Goal: Task Accomplishment & Management: Manage account settings

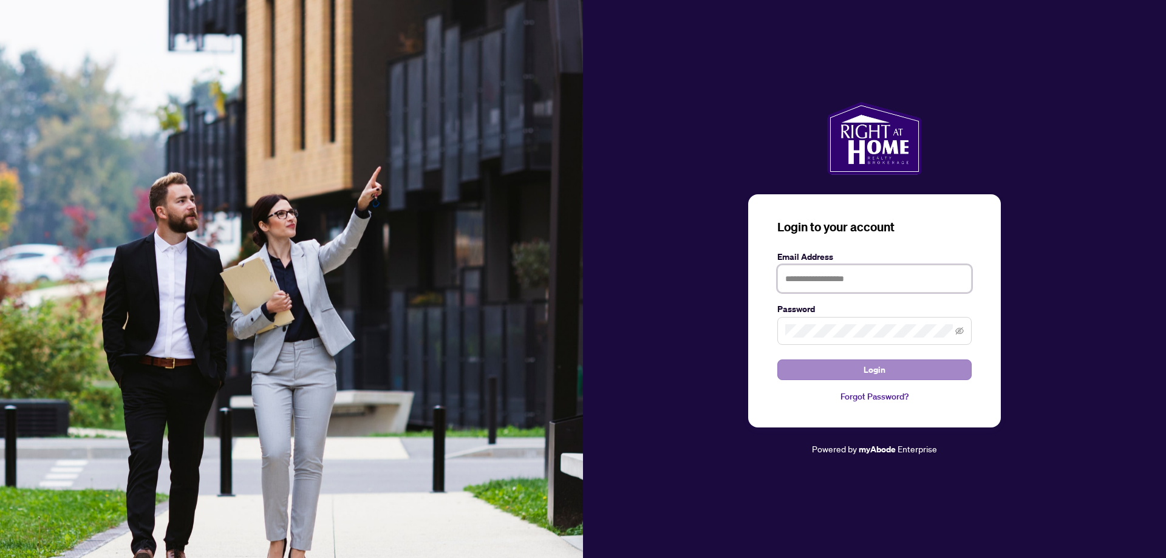
type input "**********"
click at [873, 370] on span "Login" at bounding box center [875, 369] width 22 height 19
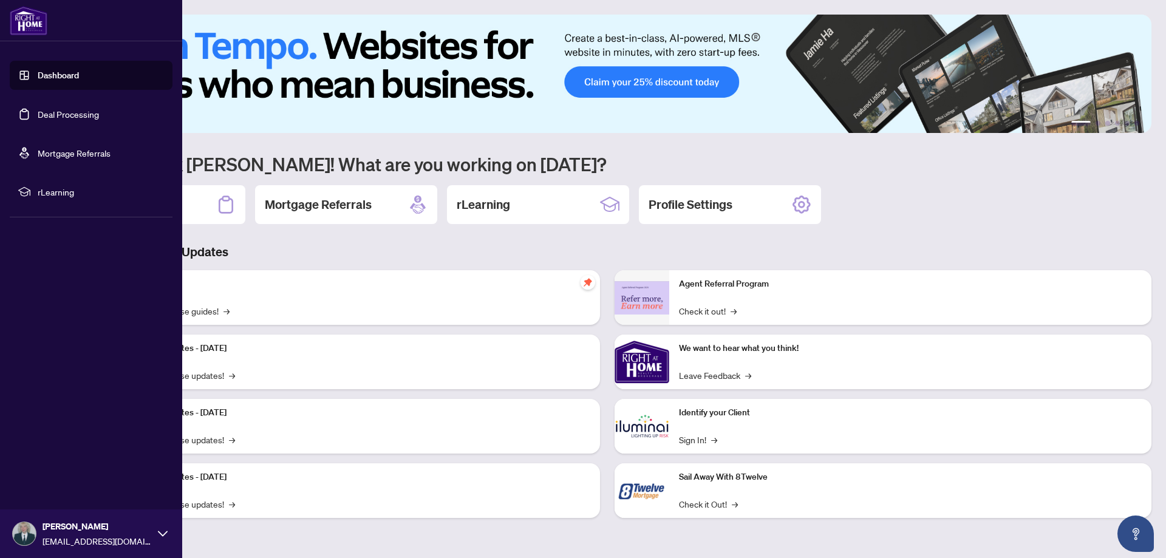
click at [41, 113] on link "Deal Processing" at bounding box center [68, 114] width 61 height 11
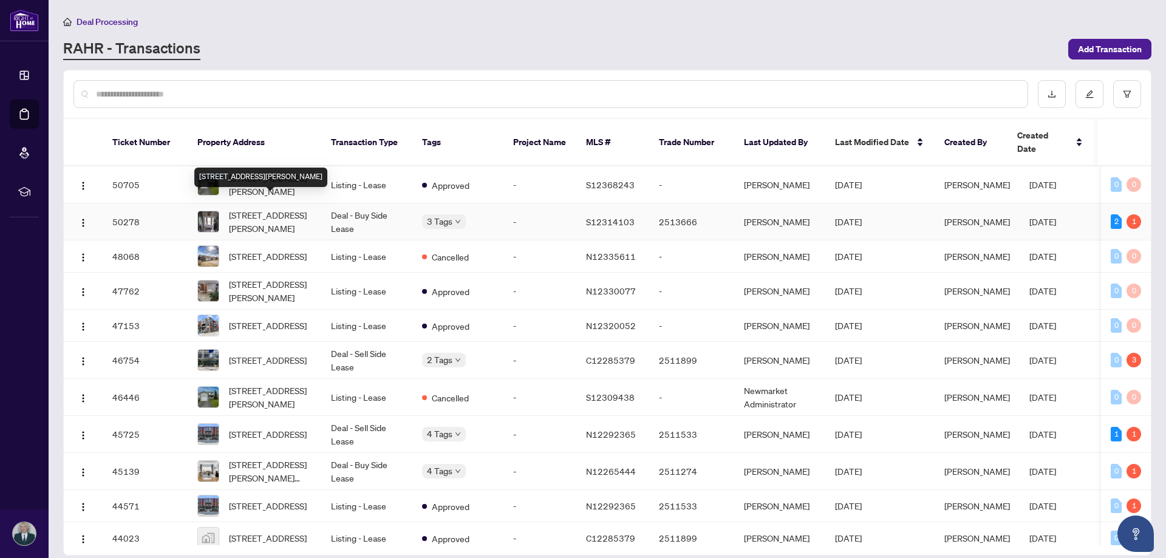
click at [281, 208] on span "[STREET_ADDRESS][PERSON_NAME]" at bounding box center [270, 221] width 83 height 27
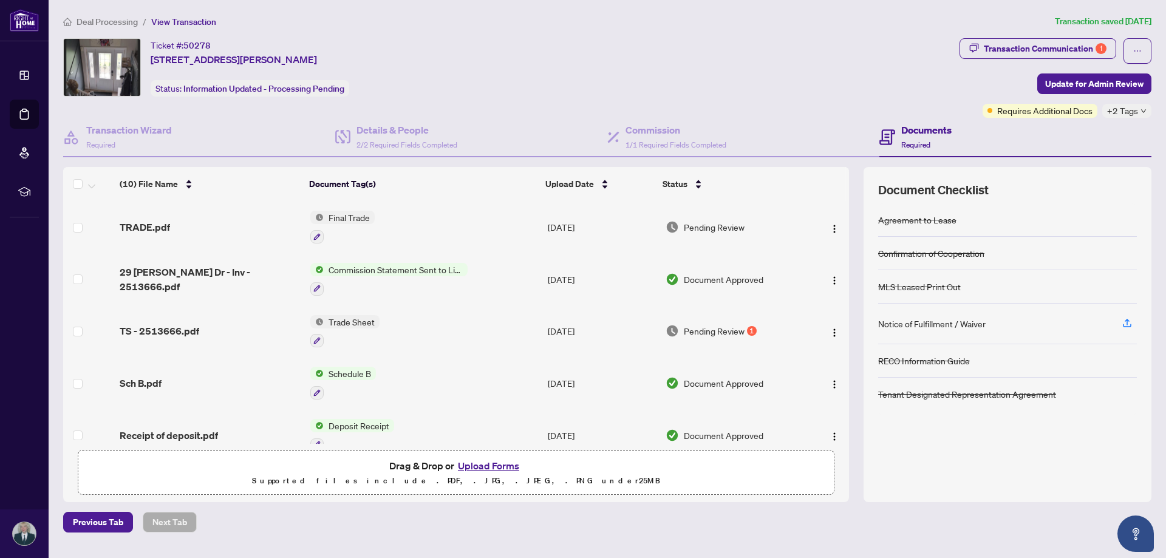
click at [352, 219] on span "Final Trade" at bounding box center [349, 217] width 51 height 13
click at [138, 225] on span "TRADE.pdf" at bounding box center [145, 227] width 50 height 15
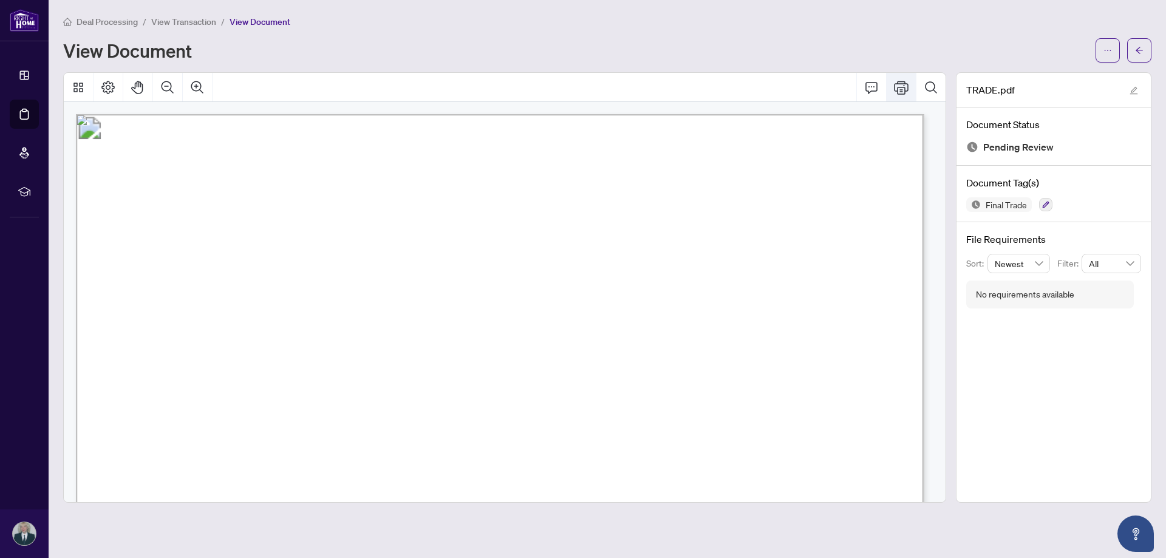
click at [898, 92] on icon "Print" at bounding box center [901, 87] width 15 height 13
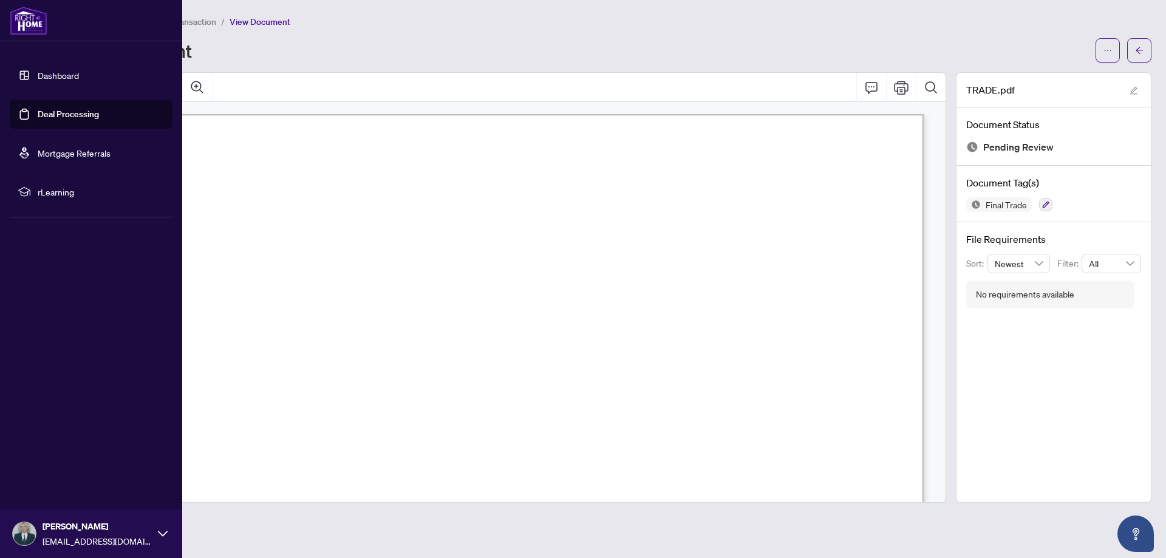
click at [56, 116] on link "Deal Processing" at bounding box center [68, 114] width 61 height 11
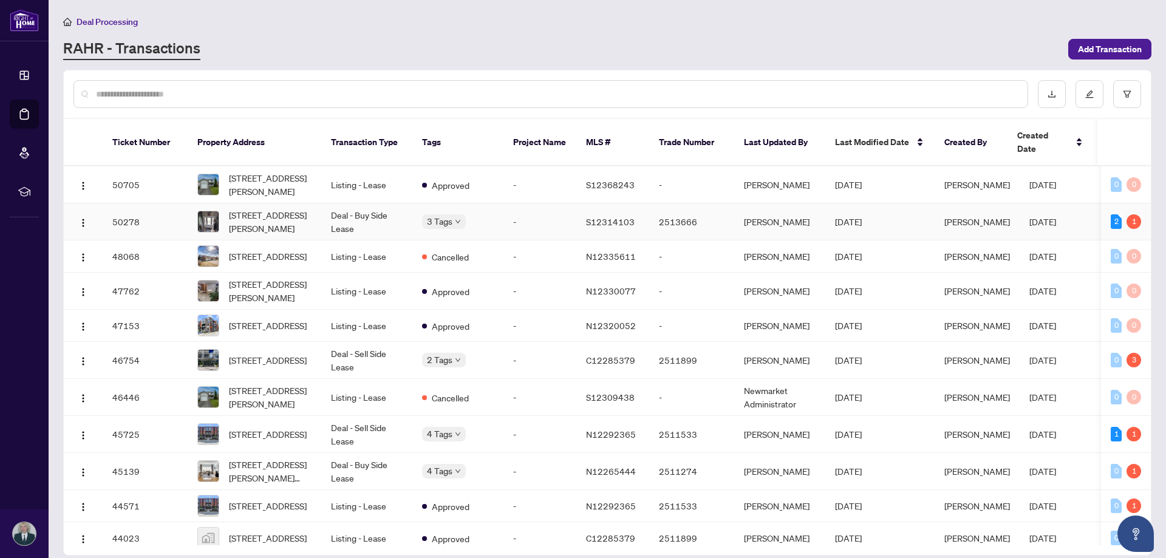
click at [394, 205] on td "Deal - Buy Side Lease" at bounding box center [366, 222] width 91 height 37
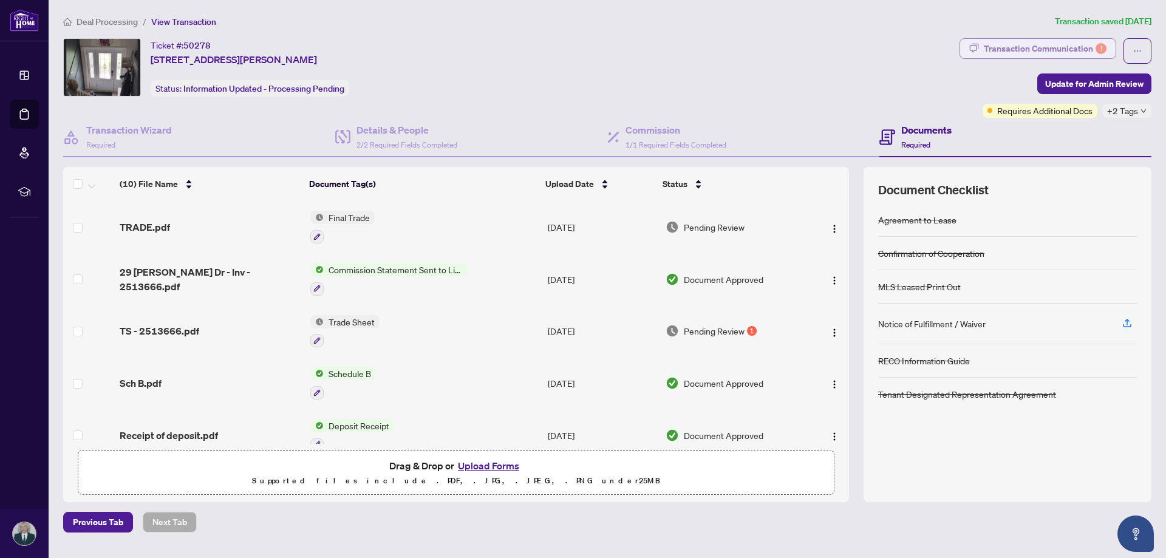
click at [1053, 46] on div "Transaction Communication 1" at bounding box center [1045, 48] width 123 height 19
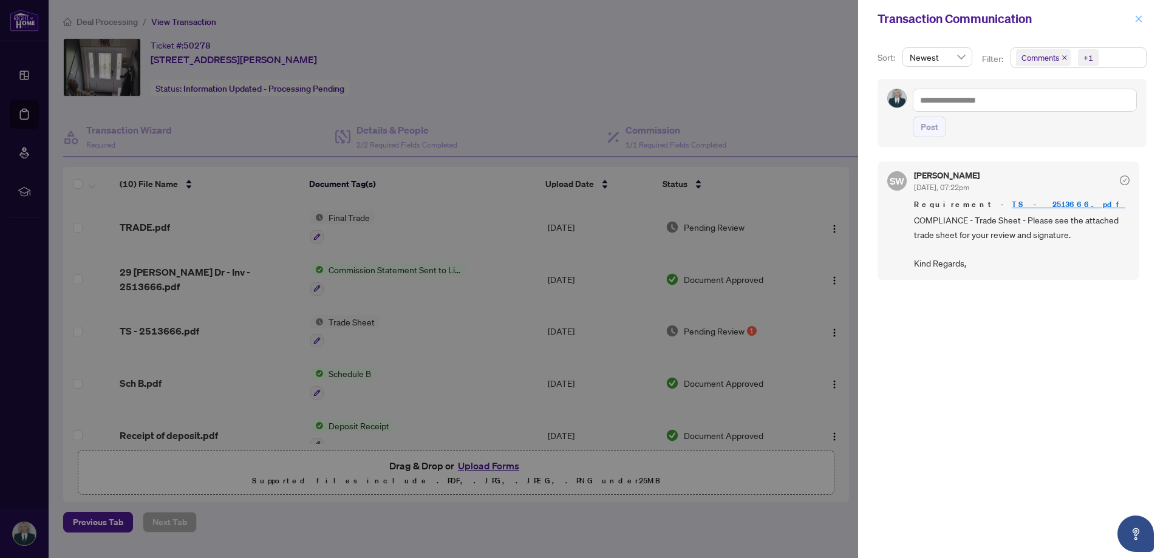
click at [1137, 18] on icon "close" at bounding box center [1139, 18] width 7 height 7
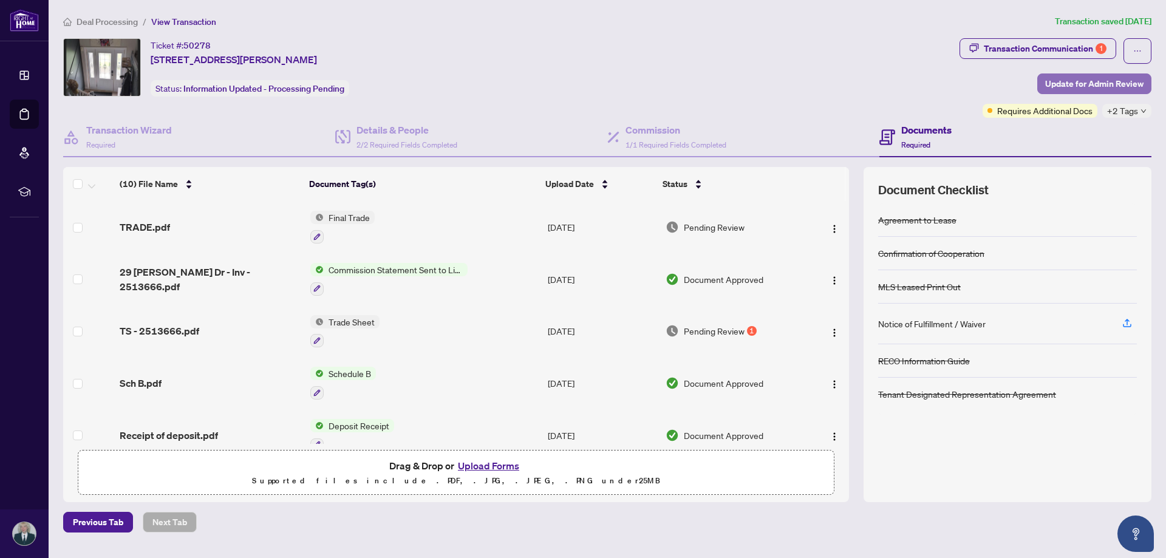
click at [1099, 87] on span "Update for Admin Review" at bounding box center [1094, 83] width 98 height 19
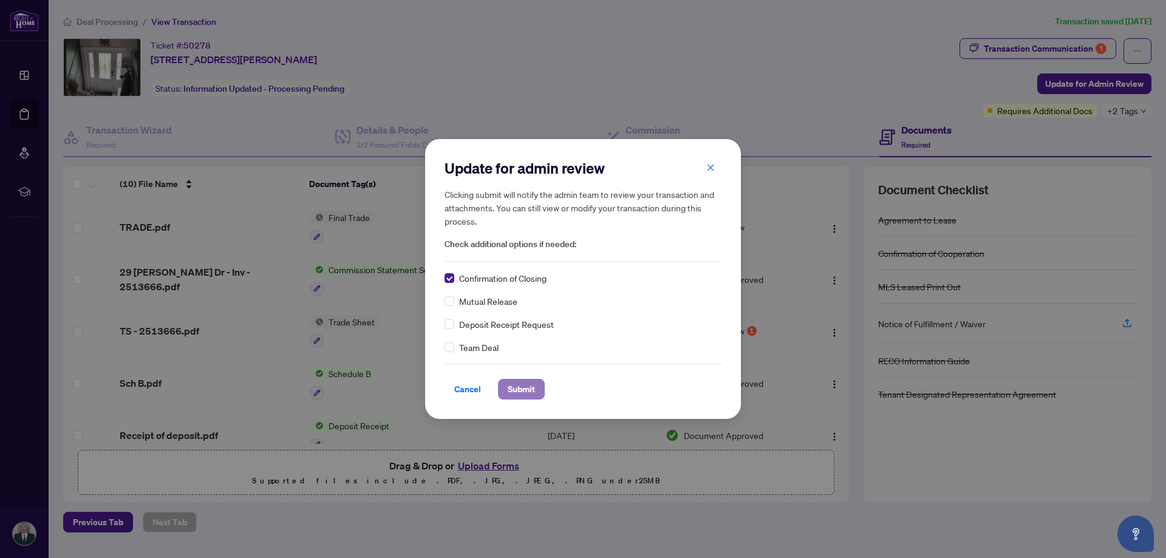
click at [514, 388] on span "Submit" at bounding box center [521, 389] width 27 height 19
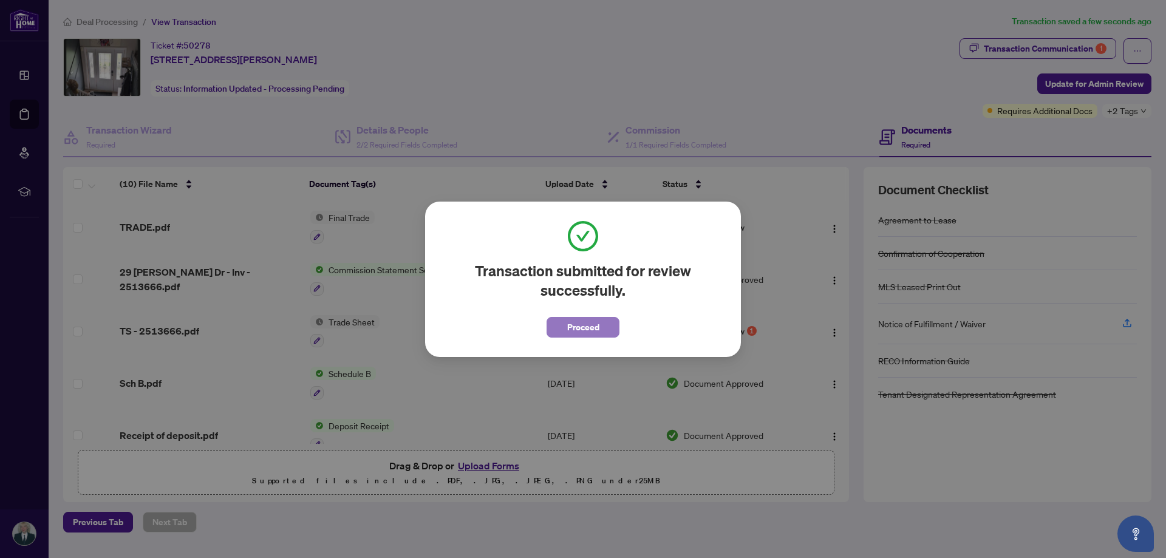
click at [586, 328] on span "Proceed" at bounding box center [583, 327] width 32 height 19
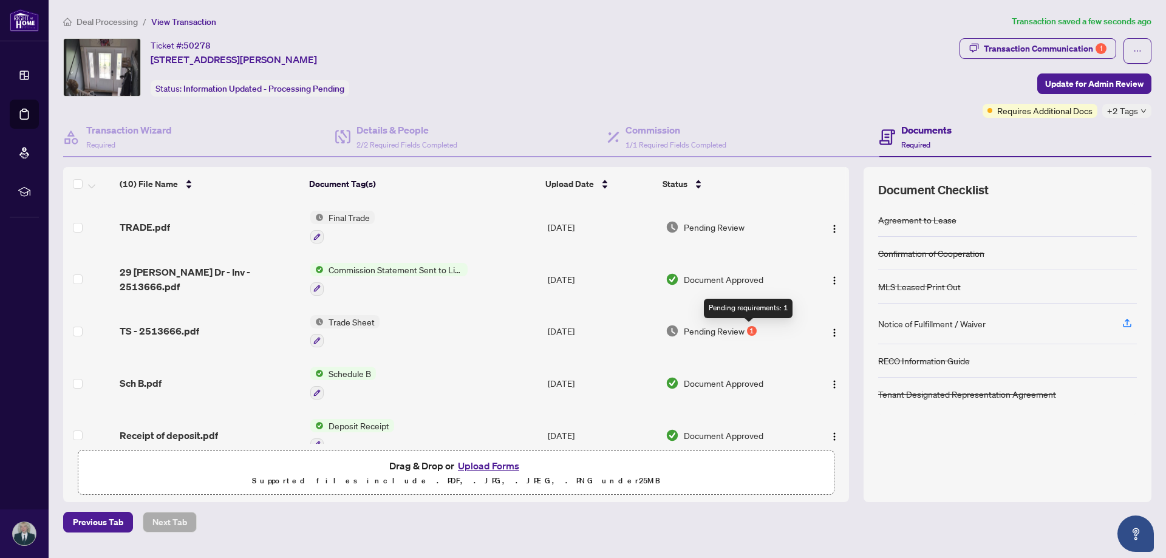
click at [747, 328] on div "1" at bounding box center [752, 331] width 10 height 10
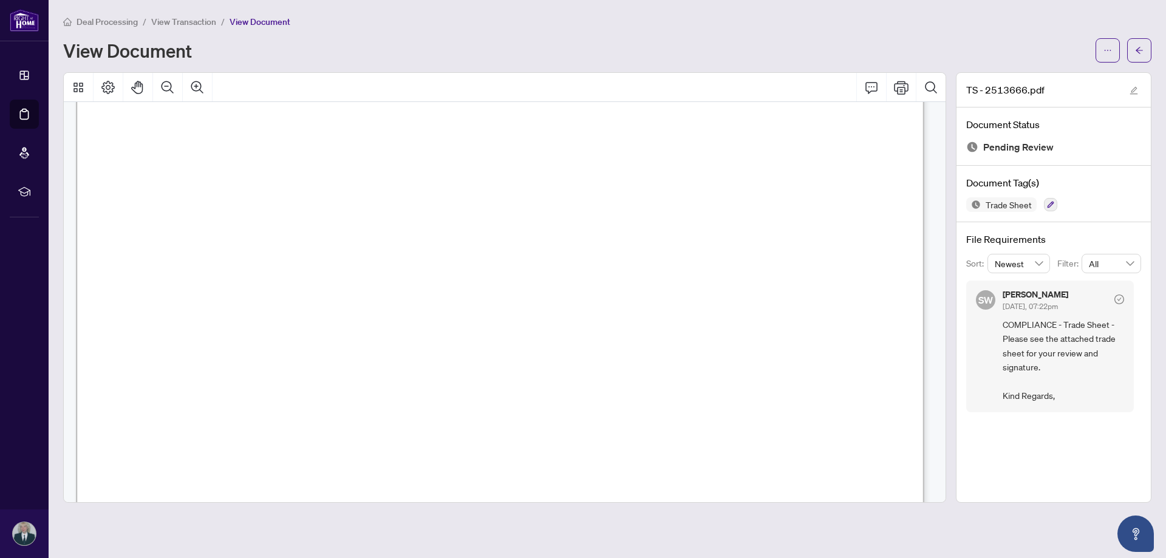
scroll to position [61, 0]
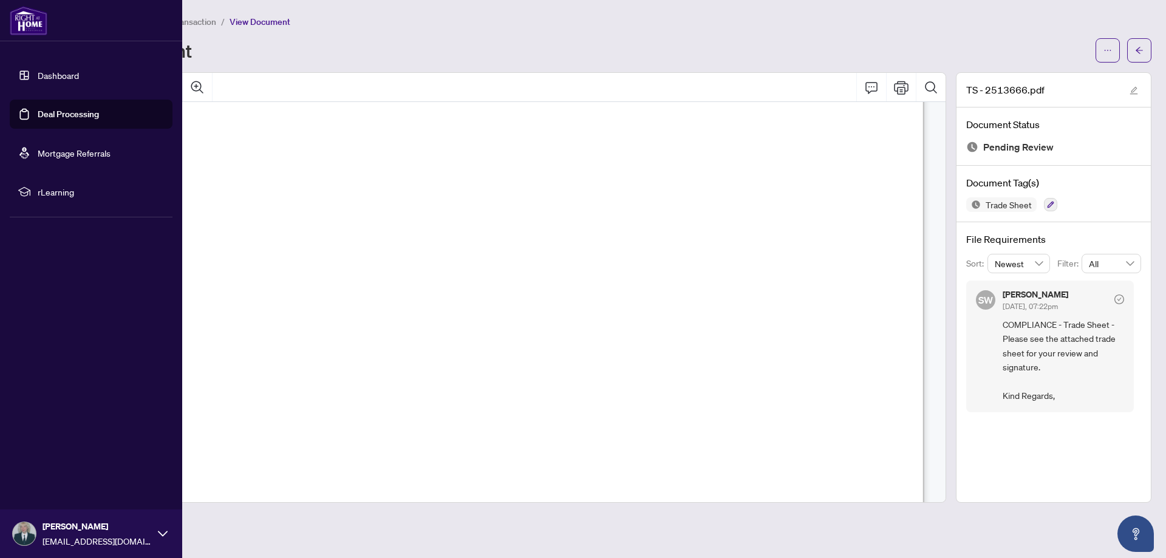
click at [44, 114] on link "Deal Processing" at bounding box center [68, 114] width 61 height 11
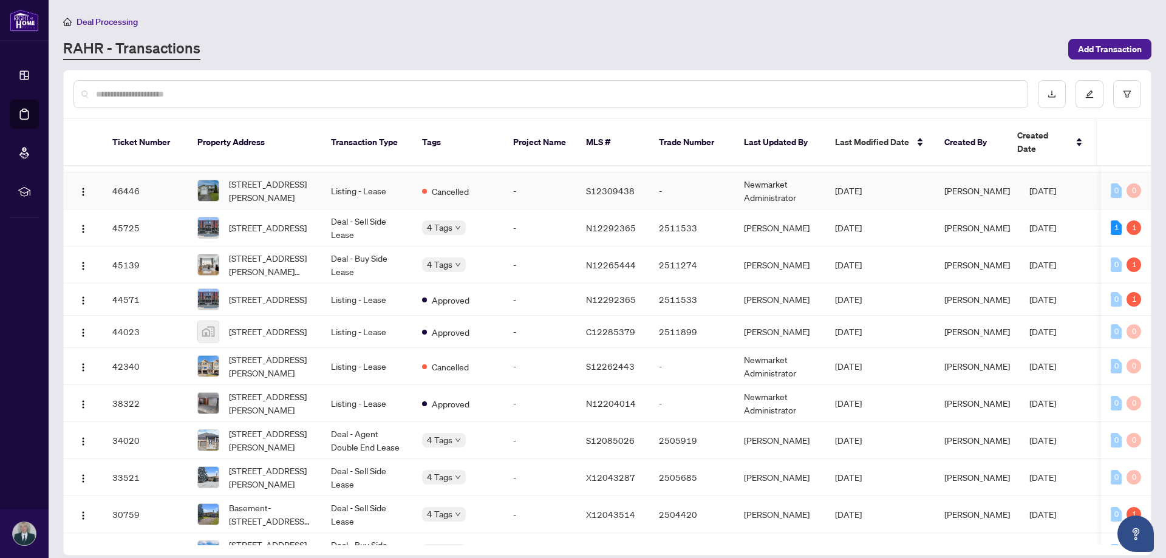
scroll to position [182, 0]
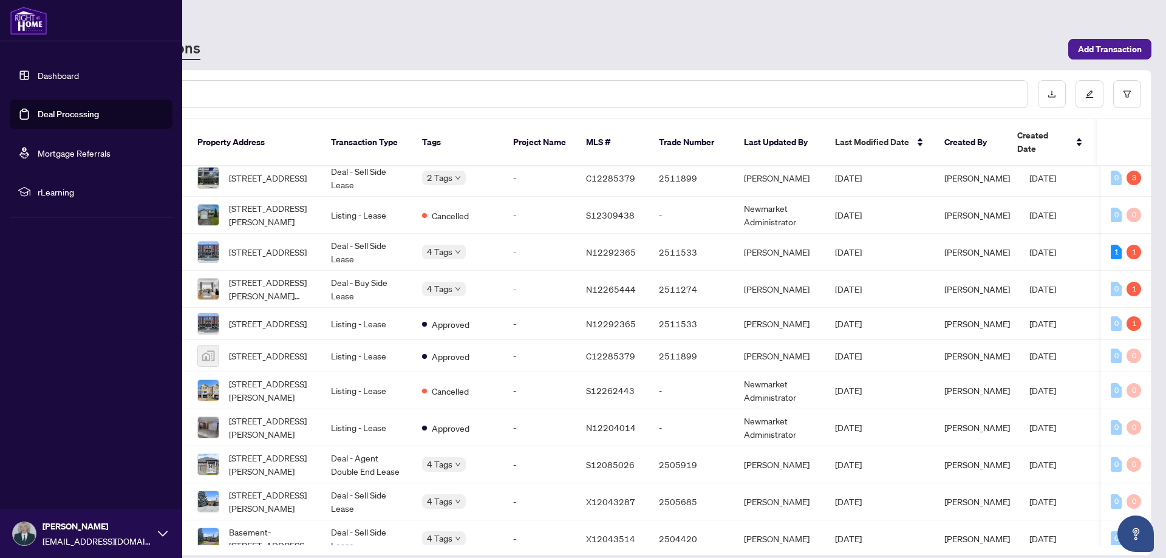
click at [67, 111] on link "Deal Processing" at bounding box center [68, 114] width 61 height 11
click at [81, 114] on link "Deal Processing" at bounding box center [68, 114] width 61 height 11
